Goal: Find specific page/section: Find specific page/section

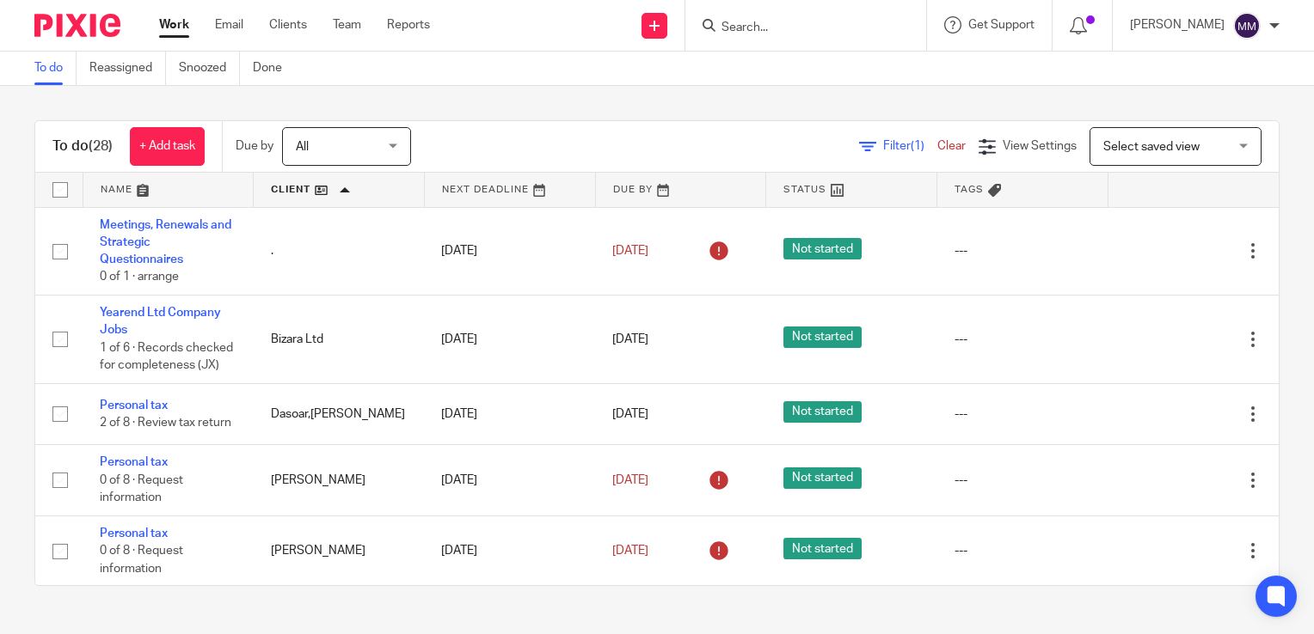
scroll to position [148, 0]
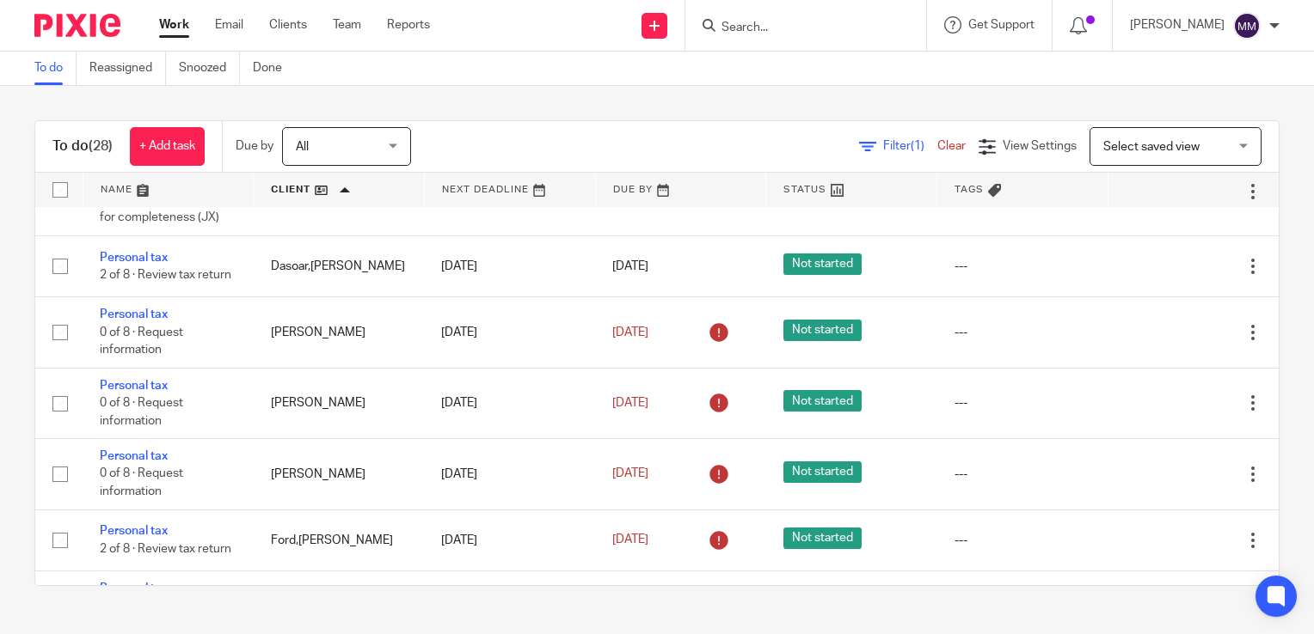
click at [763, 29] on input "Search" at bounding box center [797, 28] width 155 height 15
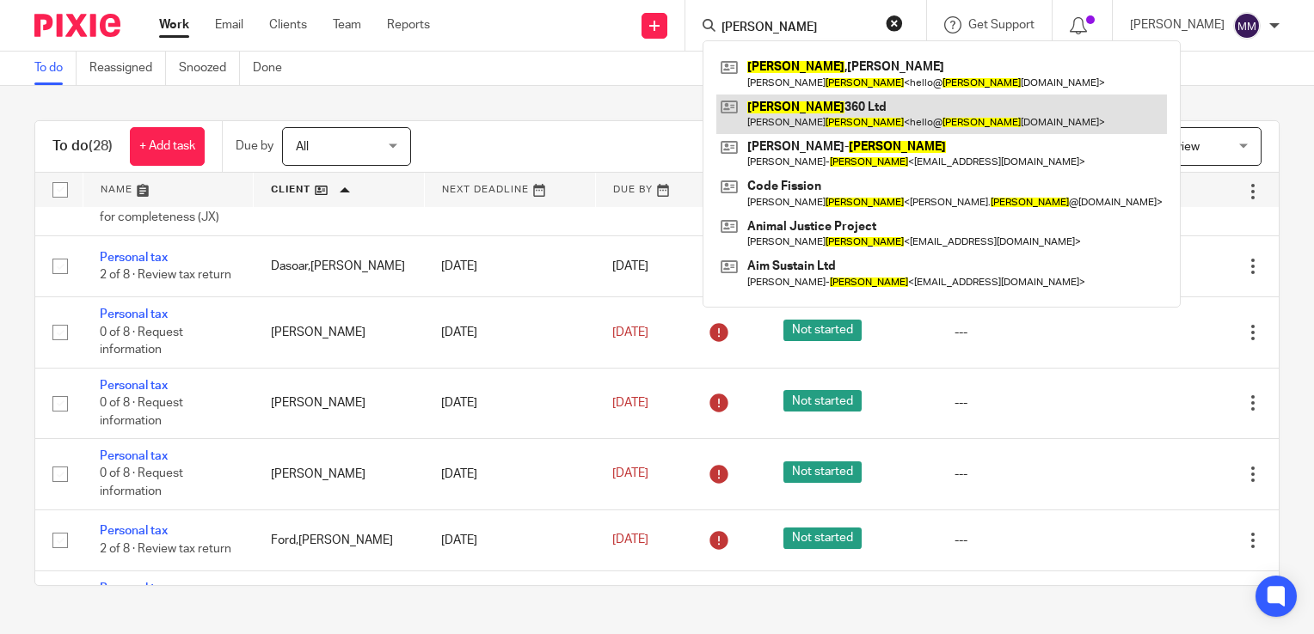
type input "palmer"
click at [790, 132] on link at bounding box center [941, 115] width 451 height 40
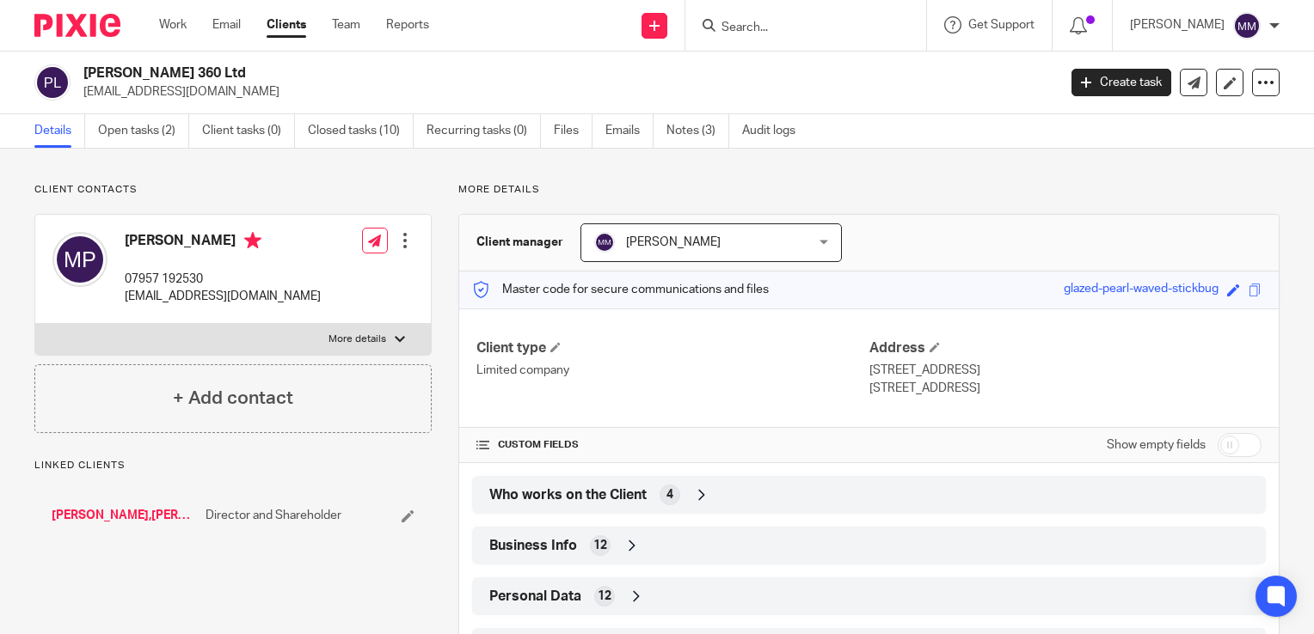
click at [133, 107] on div "Palmer 360 Ltd hello@palmer360.com Create task Update from Companies House Expo…" at bounding box center [657, 83] width 1314 height 63
click at [136, 115] on link "Open tasks (2)" at bounding box center [143, 131] width 91 height 34
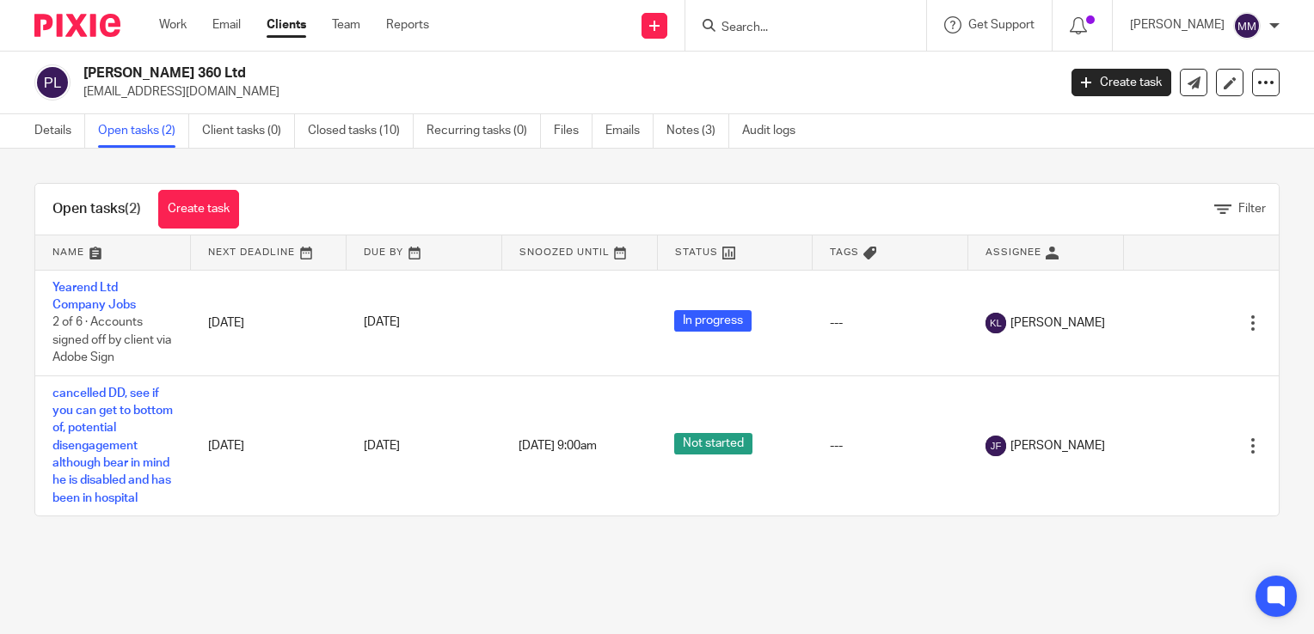
click at [74, 27] on img at bounding box center [77, 25] width 86 height 23
